Goal: Communication & Community: Share content

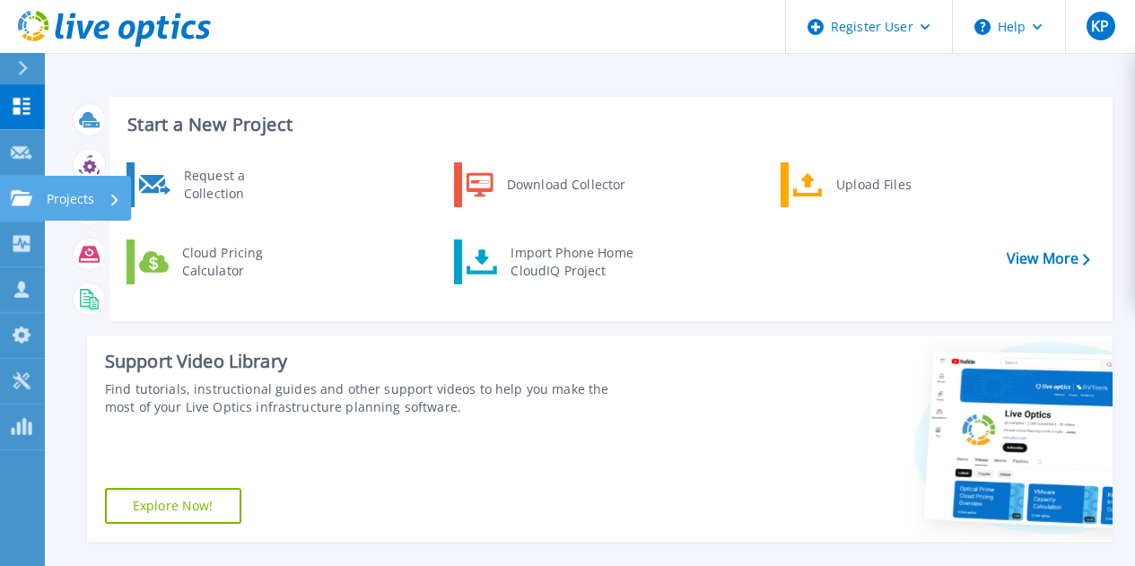
click at [33, 197] on div "Projects" at bounding box center [52, 198] width 83 height 16
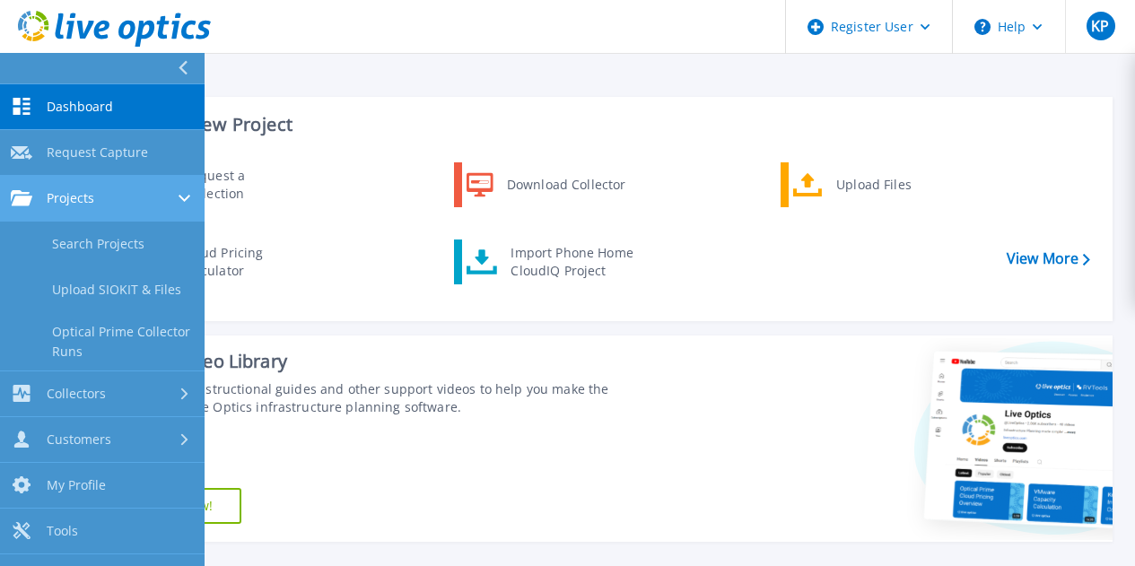
click at [66, 205] on span "Projects" at bounding box center [71, 198] width 48 height 16
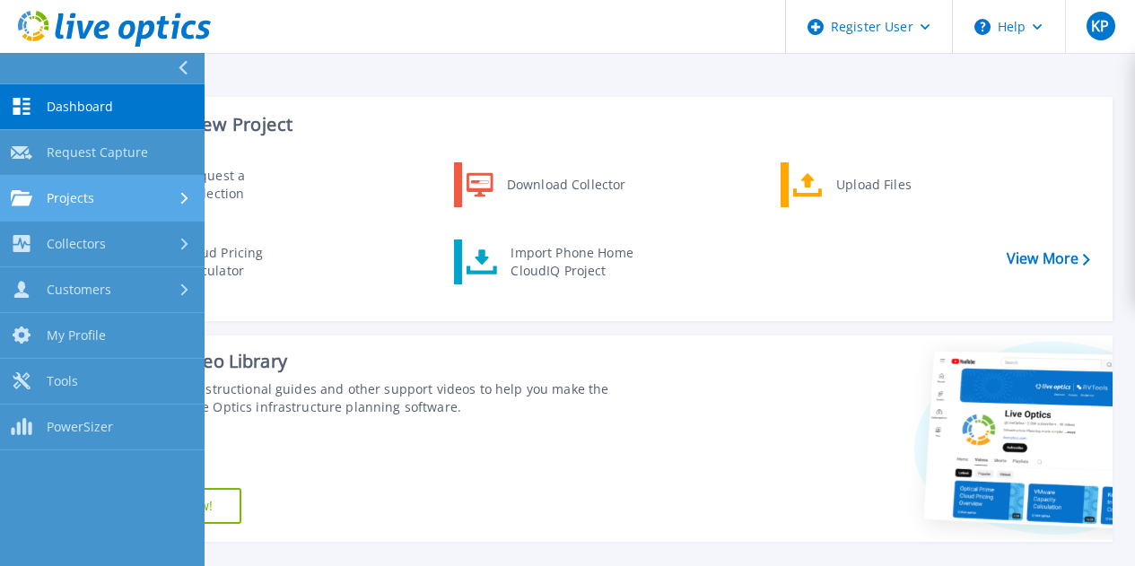
click at [49, 202] on span "Projects" at bounding box center [71, 198] width 48 height 16
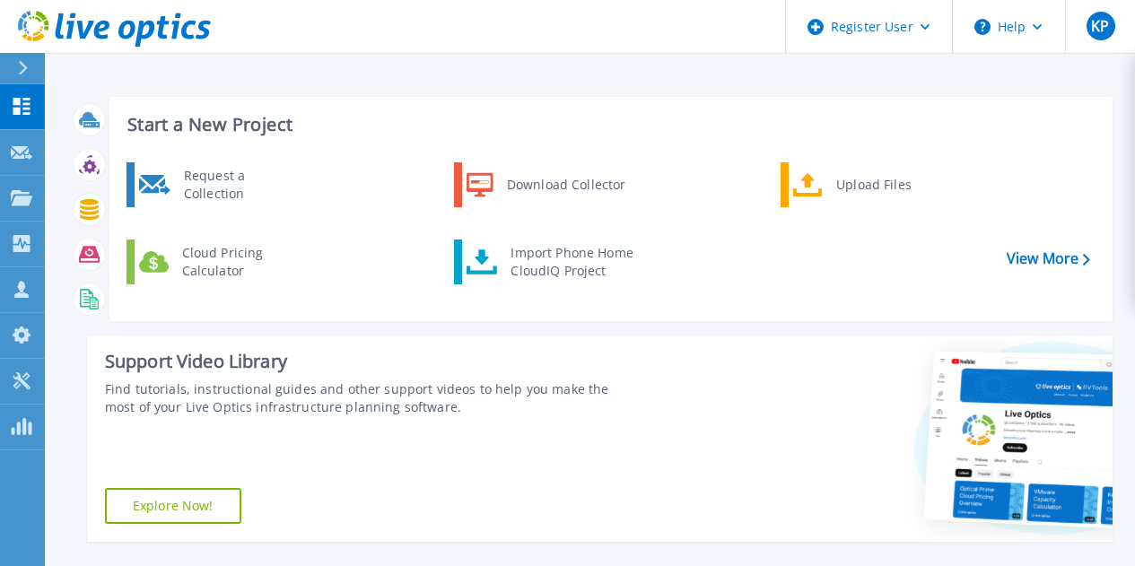
click at [441, 408] on div "Find tutorials, instructional guides and other support videos to help you make …" at bounding box center [371, 398] width 533 height 36
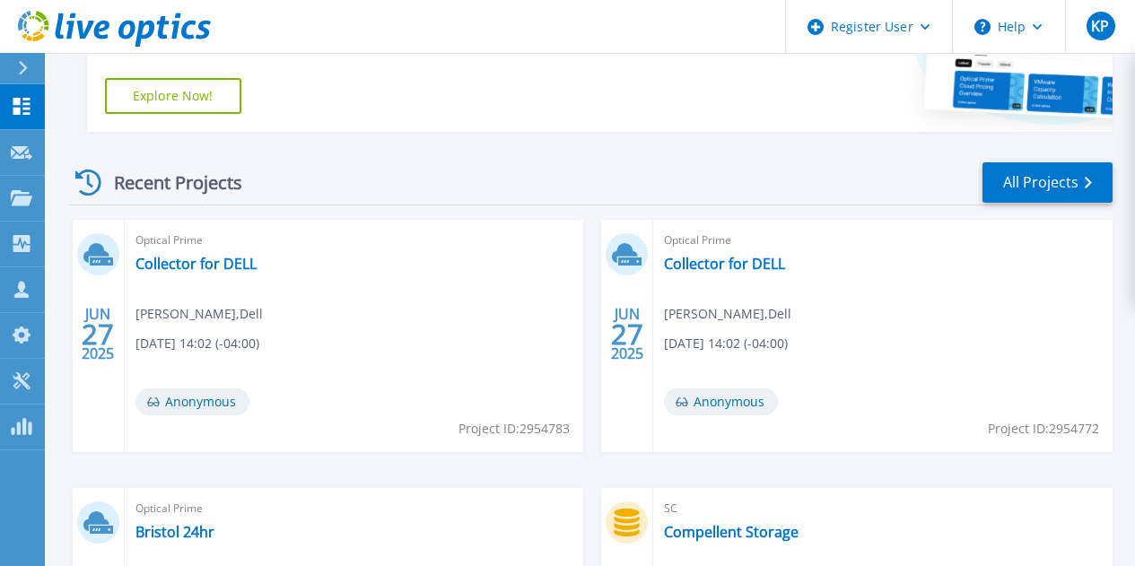
scroll to position [668, 0]
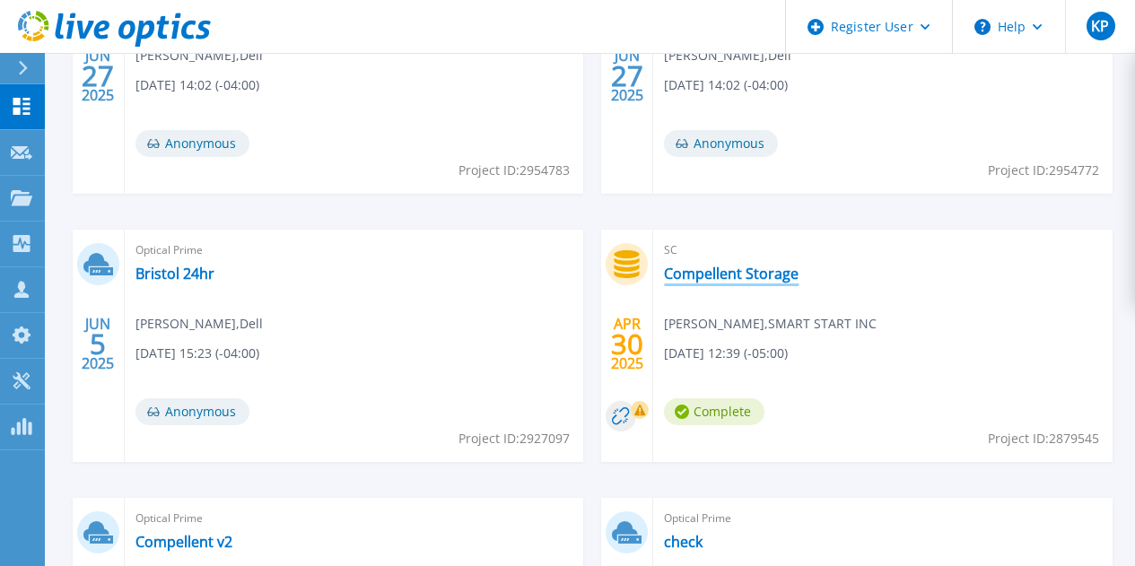
click at [664, 268] on link "Compellent Storage" at bounding box center [731, 274] width 135 height 18
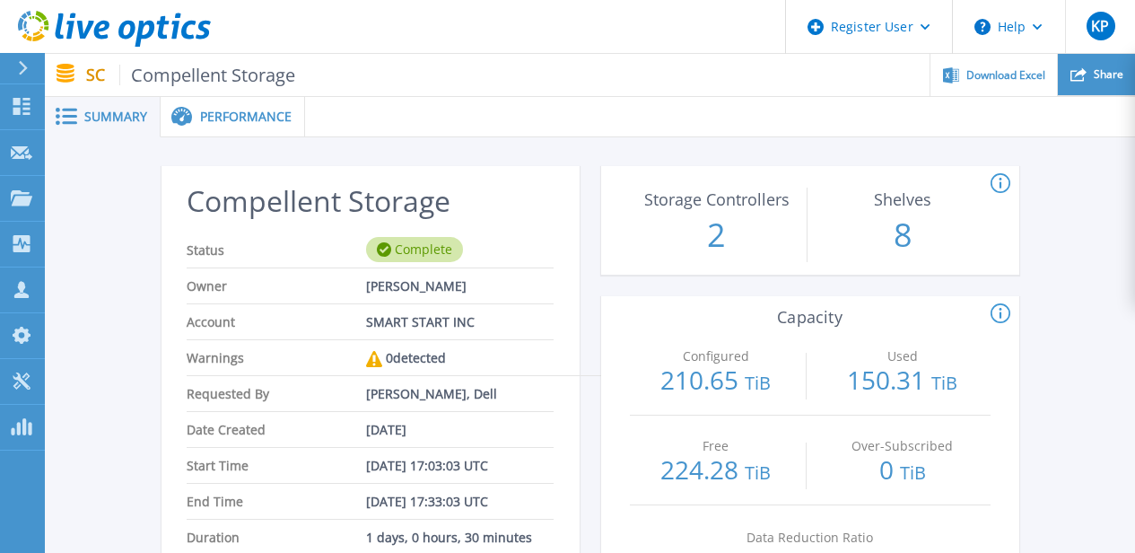
click at [1087, 78] on div "Share" at bounding box center [1096, 75] width 77 height 42
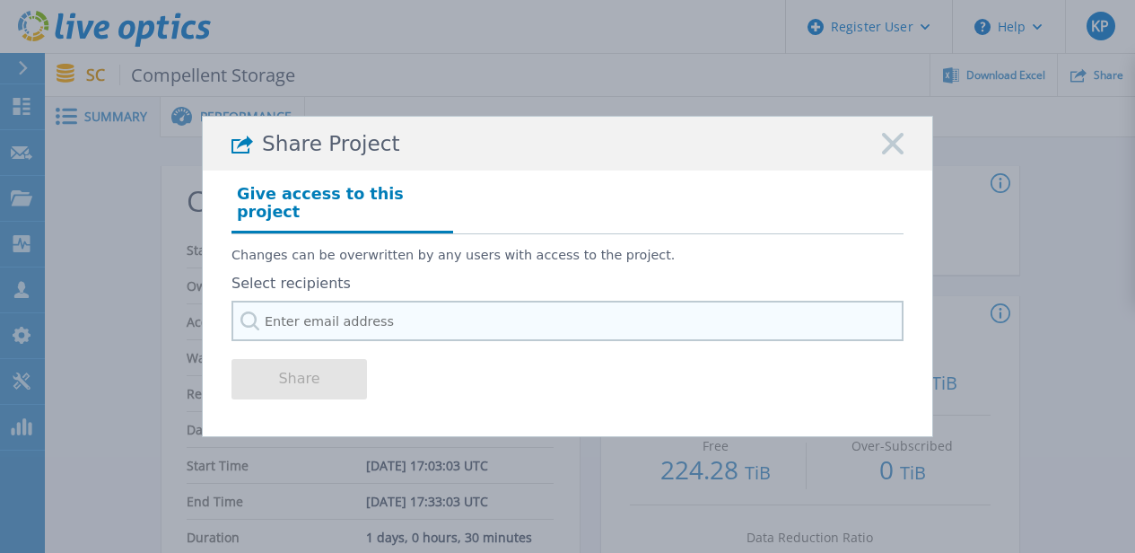
click at [388, 302] on input "text" at bounding box center [567, 321] width 672 height 40
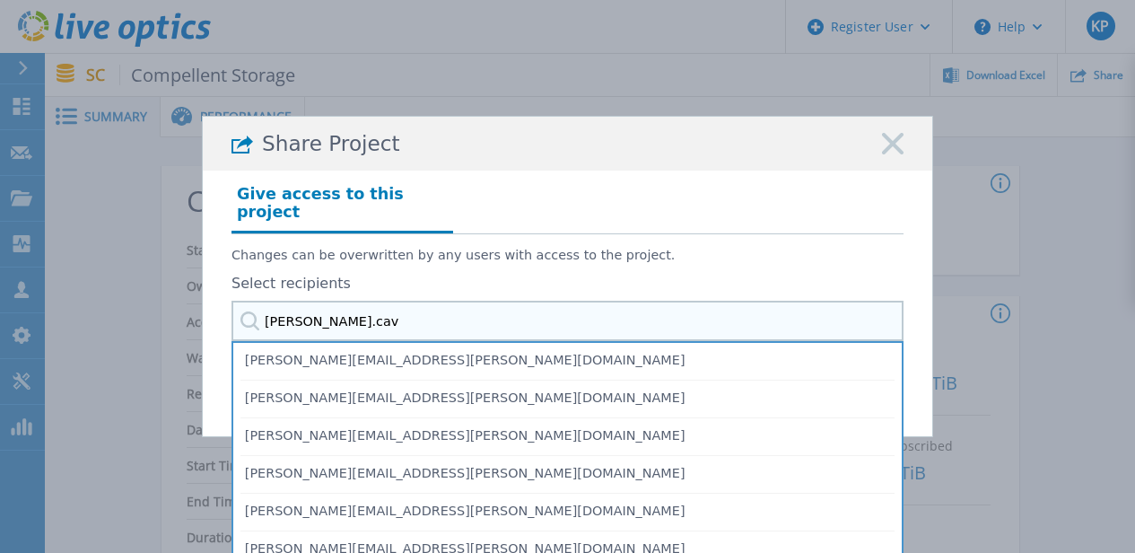
type input "todd.cava"
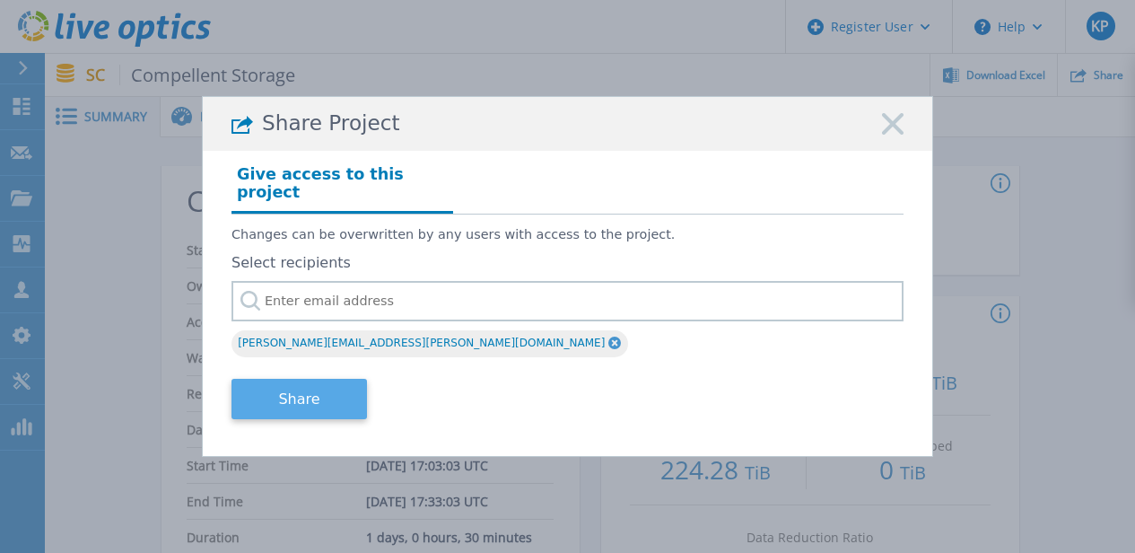
click at [321, 389] on button "Share" at bounding box center [298, 399] width 135 height 40
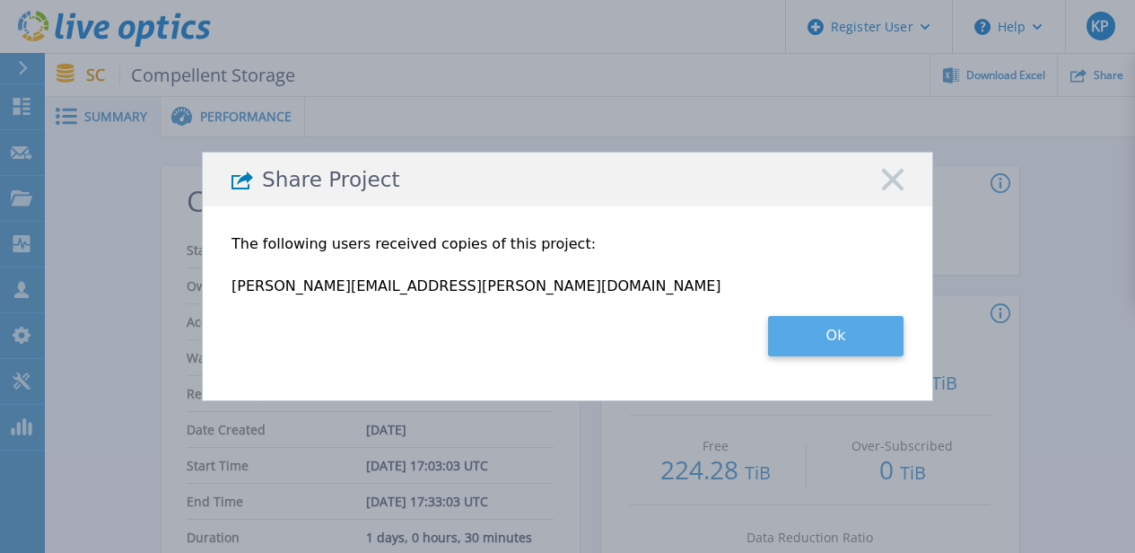
click at [878, 340] on button "Ok" at bounding box center [835, 336] width 135 height 40
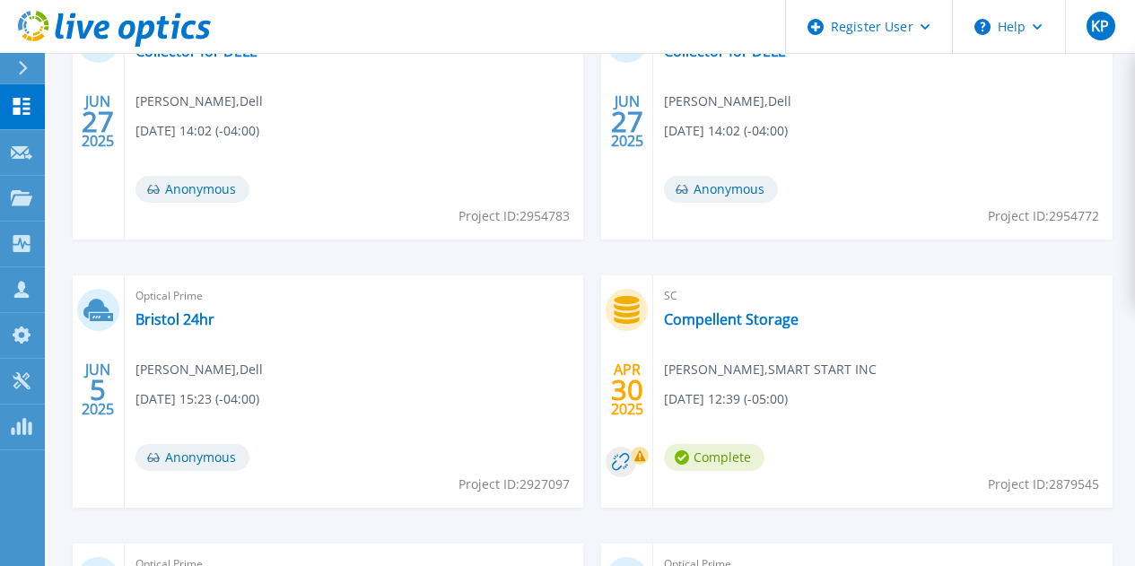
scroll to position [623, 0]
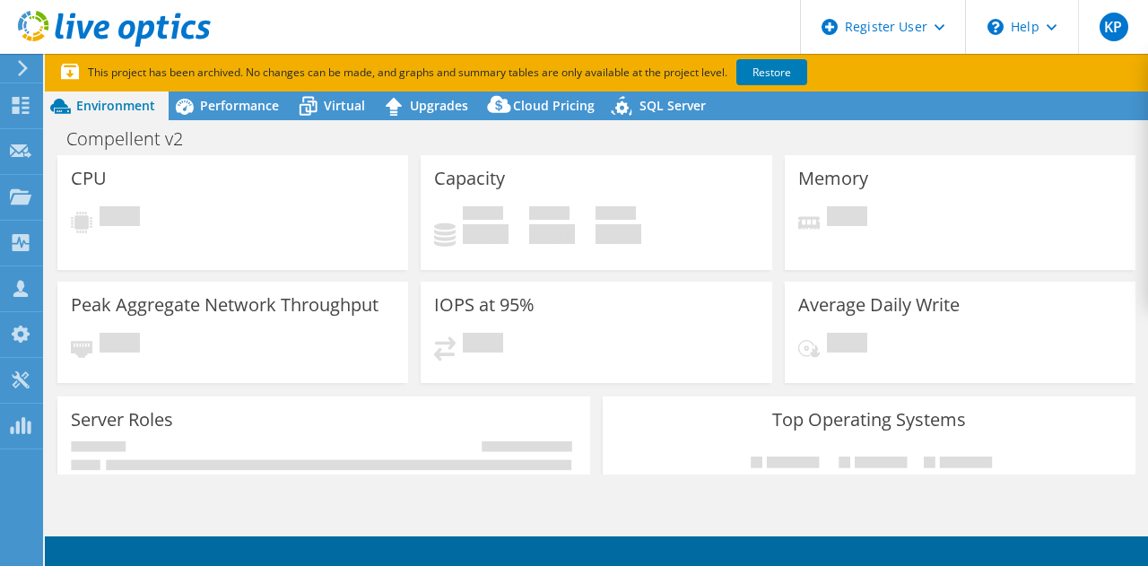
select select "USWest"
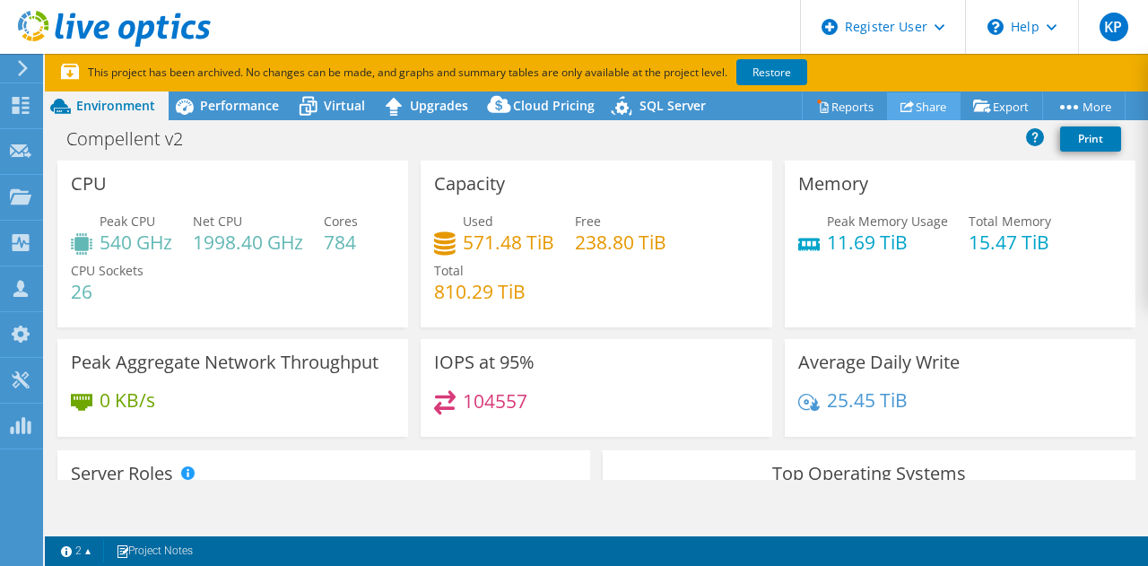
click at [919, 109] on link "Share" at bounding box center [924, 106] width 74 height 28
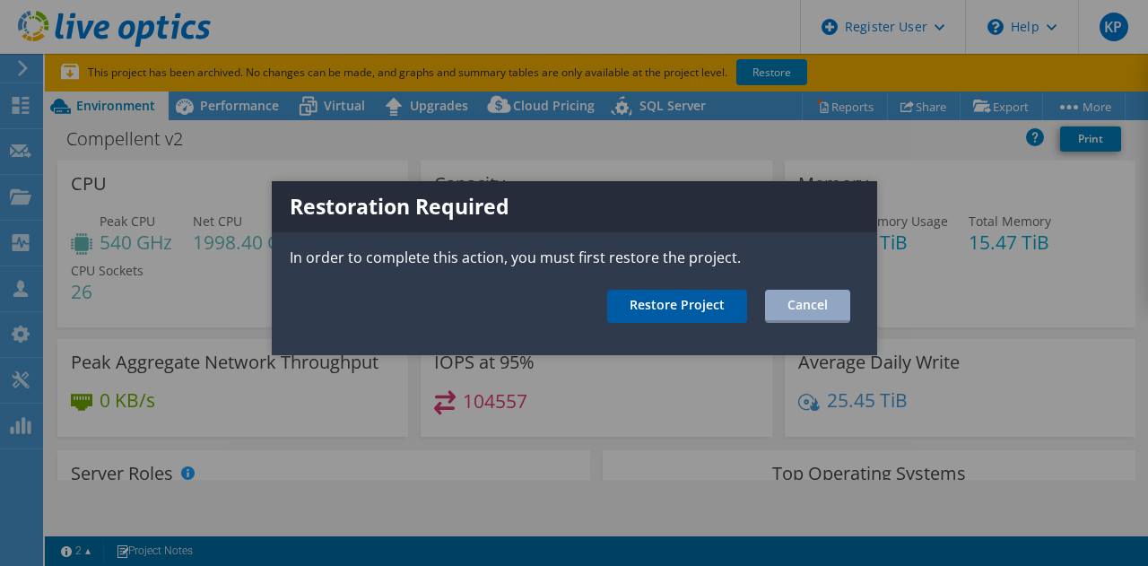
click at [673, 301] on link "Restore Project" at bounding box center [677, 306] width 140 height 33
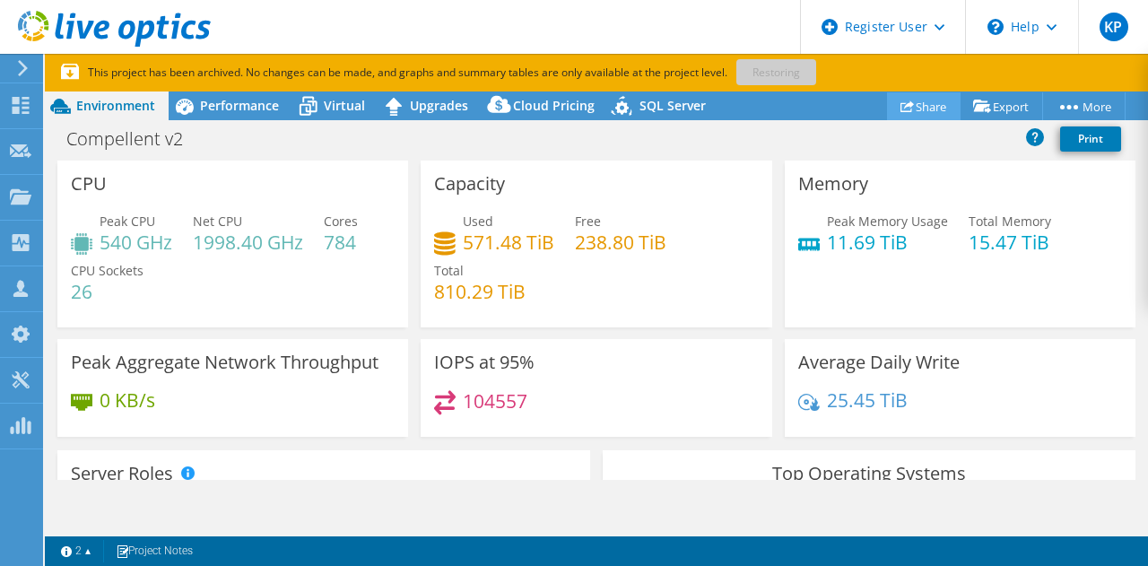
click at [928, 109] on link "Share" at bounding box center [924, 106] width 74 height 28
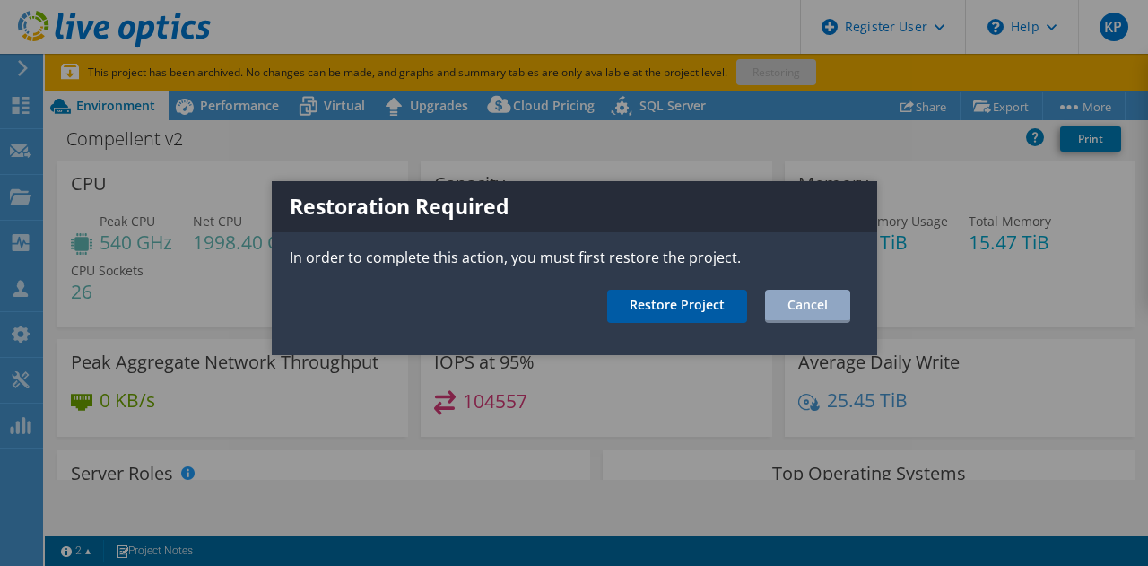
click at [700, 292] on link "Restore Project" at bounding box center [677, 306] width 140 height 33
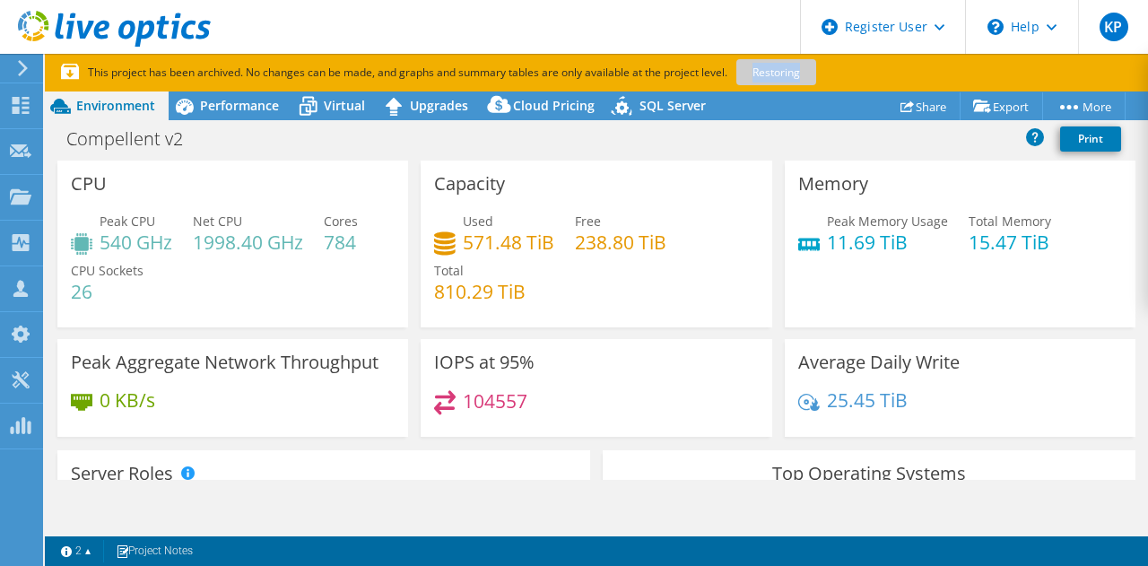
drag, startPoint x: 739, startPoint y: 74, endPoint x: 806, endPoint y: 74, distance: 66.4
click at [806, 74] on p "This project has been archived. No changes can be made, and graphs and summary …" at bounding box center [500, 73] width 879 height 20
